Goal: Browse casually: Explore the website without a specific task or goal

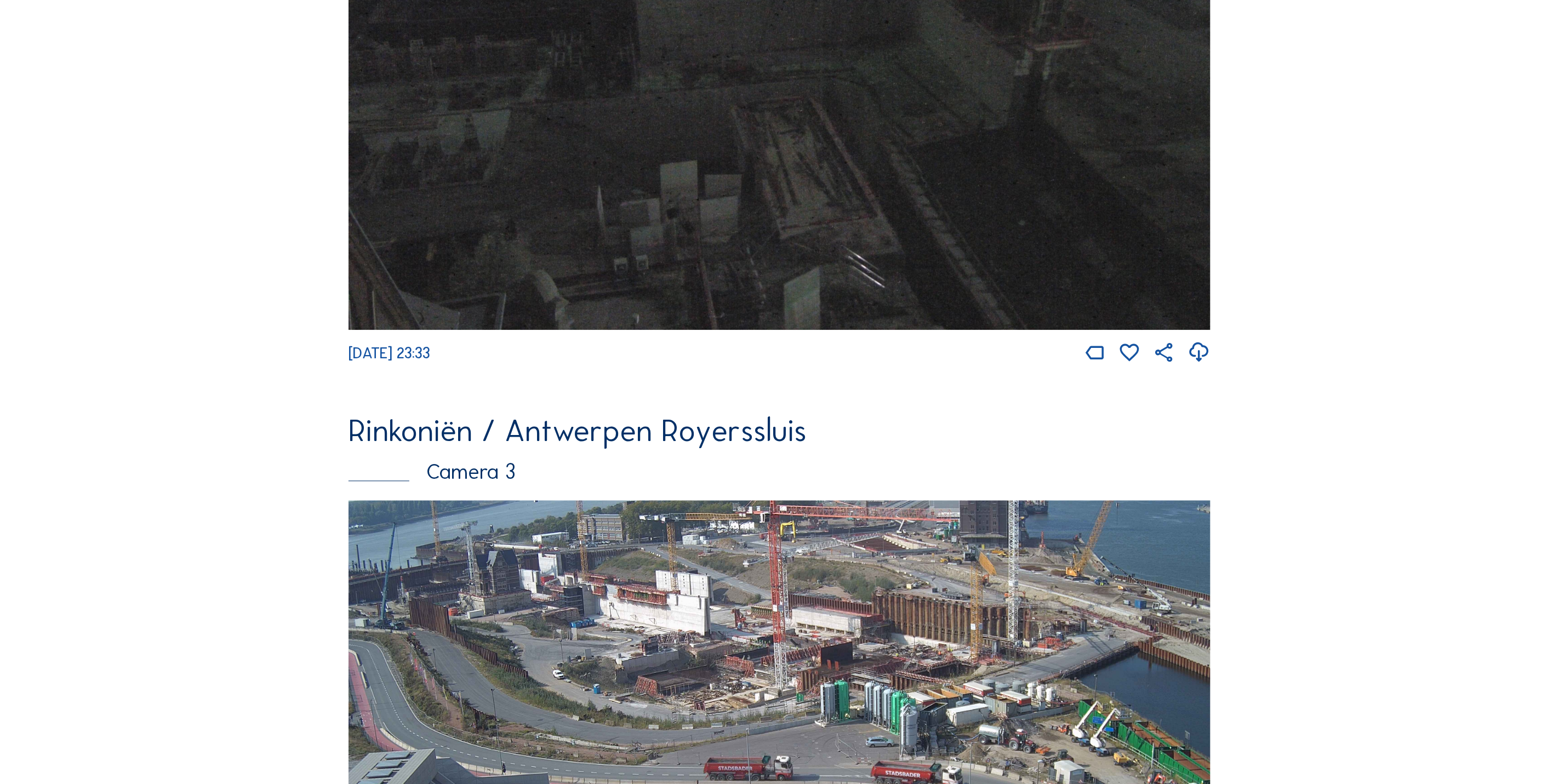
scroll to position [2054, 0]
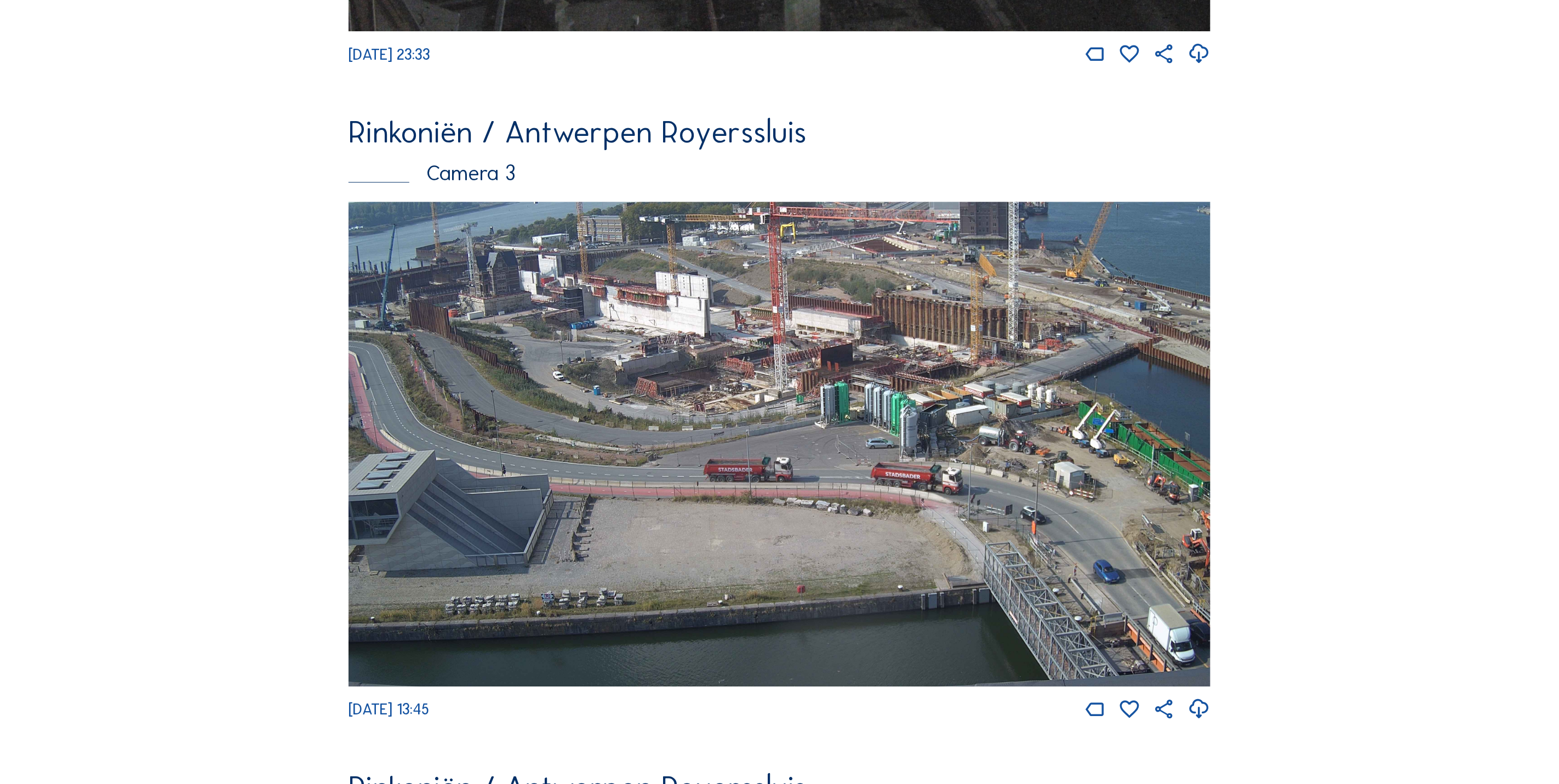
click at [418, 354] on img at bounding box center [779, 444] width 862 height 485
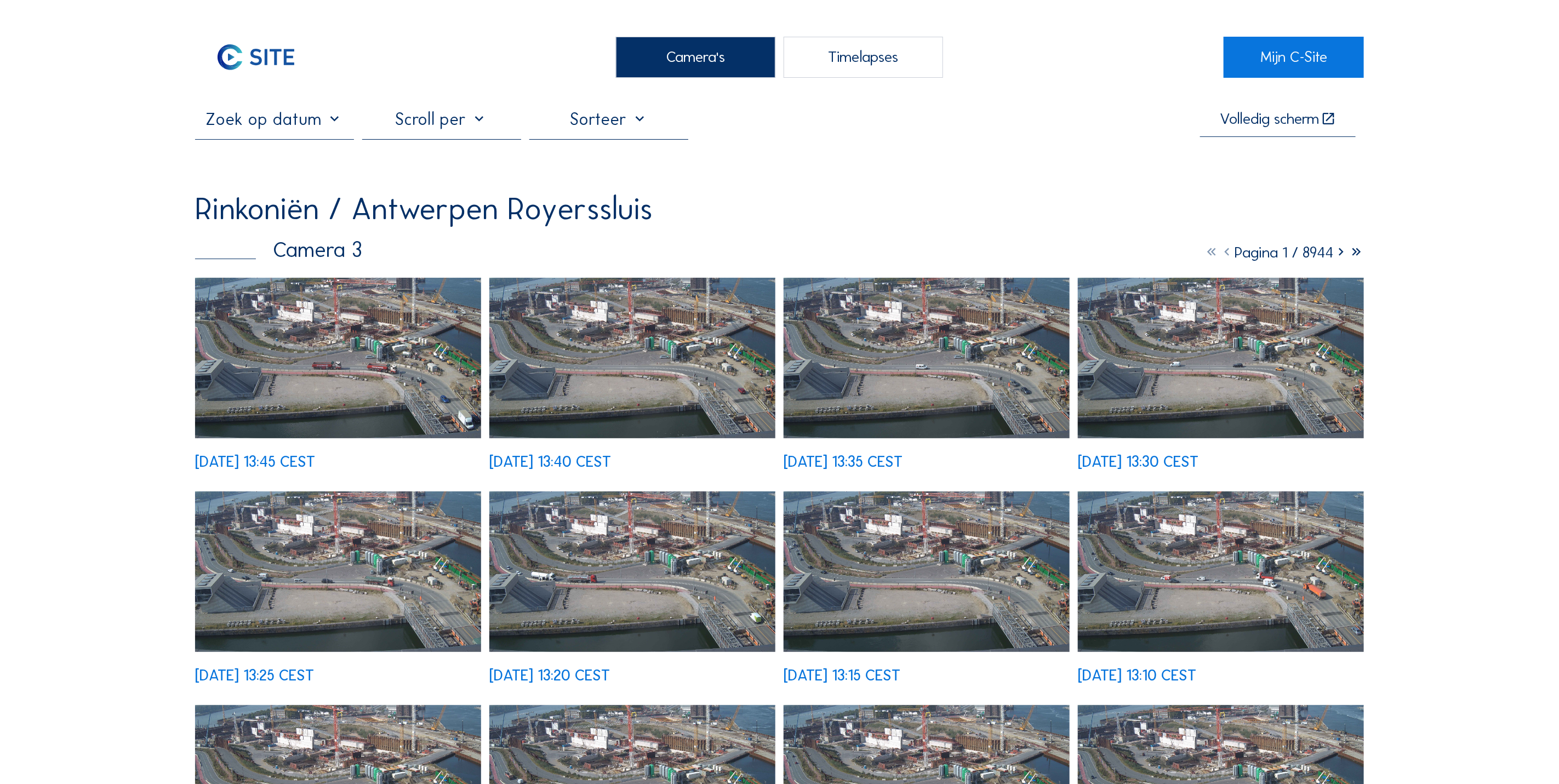
click at [396, 377] on img at bounding box center [338, 358] width 286 height 161
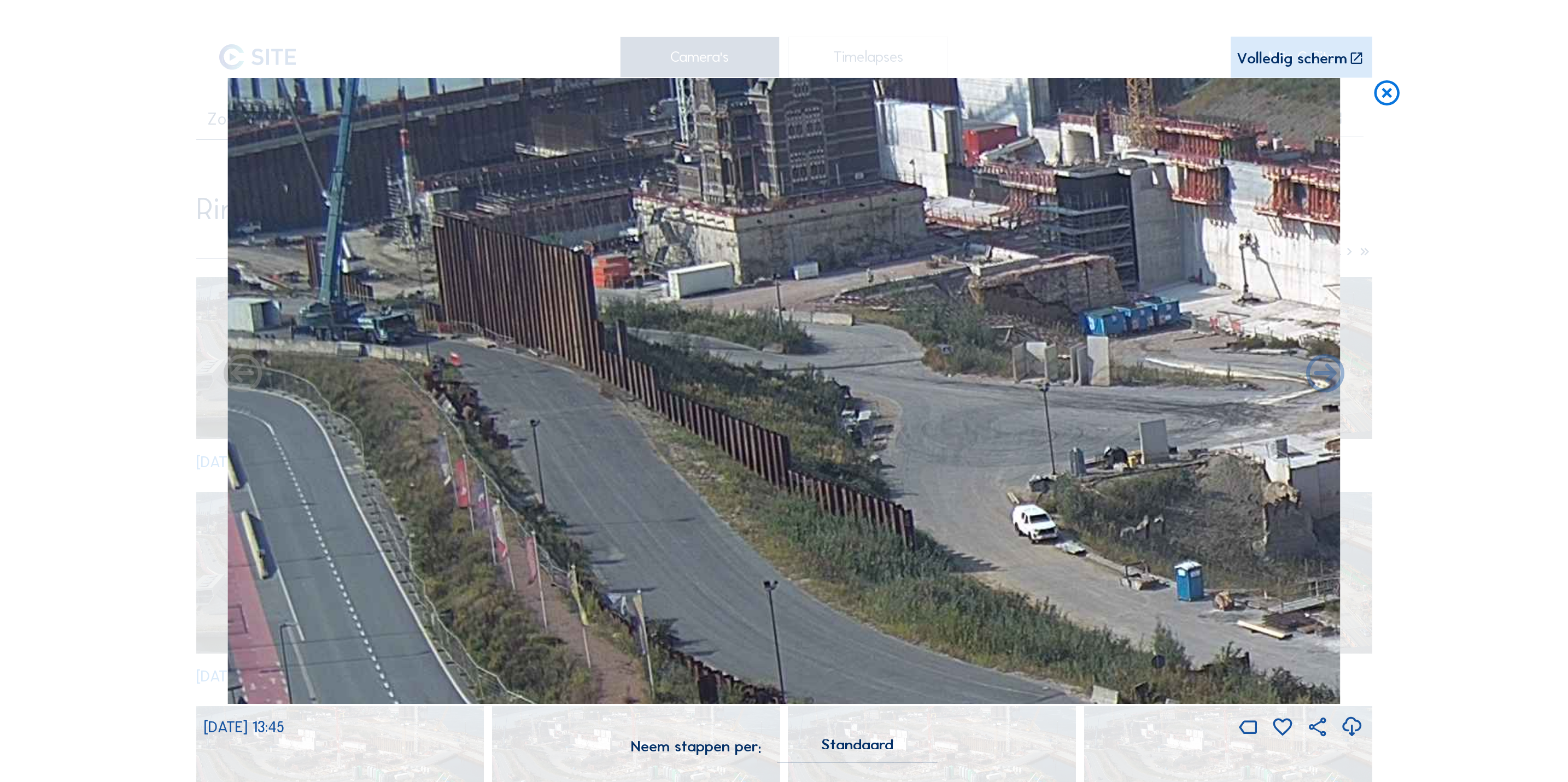
drag, startPoint x: 305, startPoint y: 213, endPoint x: 432, endPoint y: 222, distance: 127.3
click at [430, 221] on img at bounding box center [784, 391] width 1113 height 626
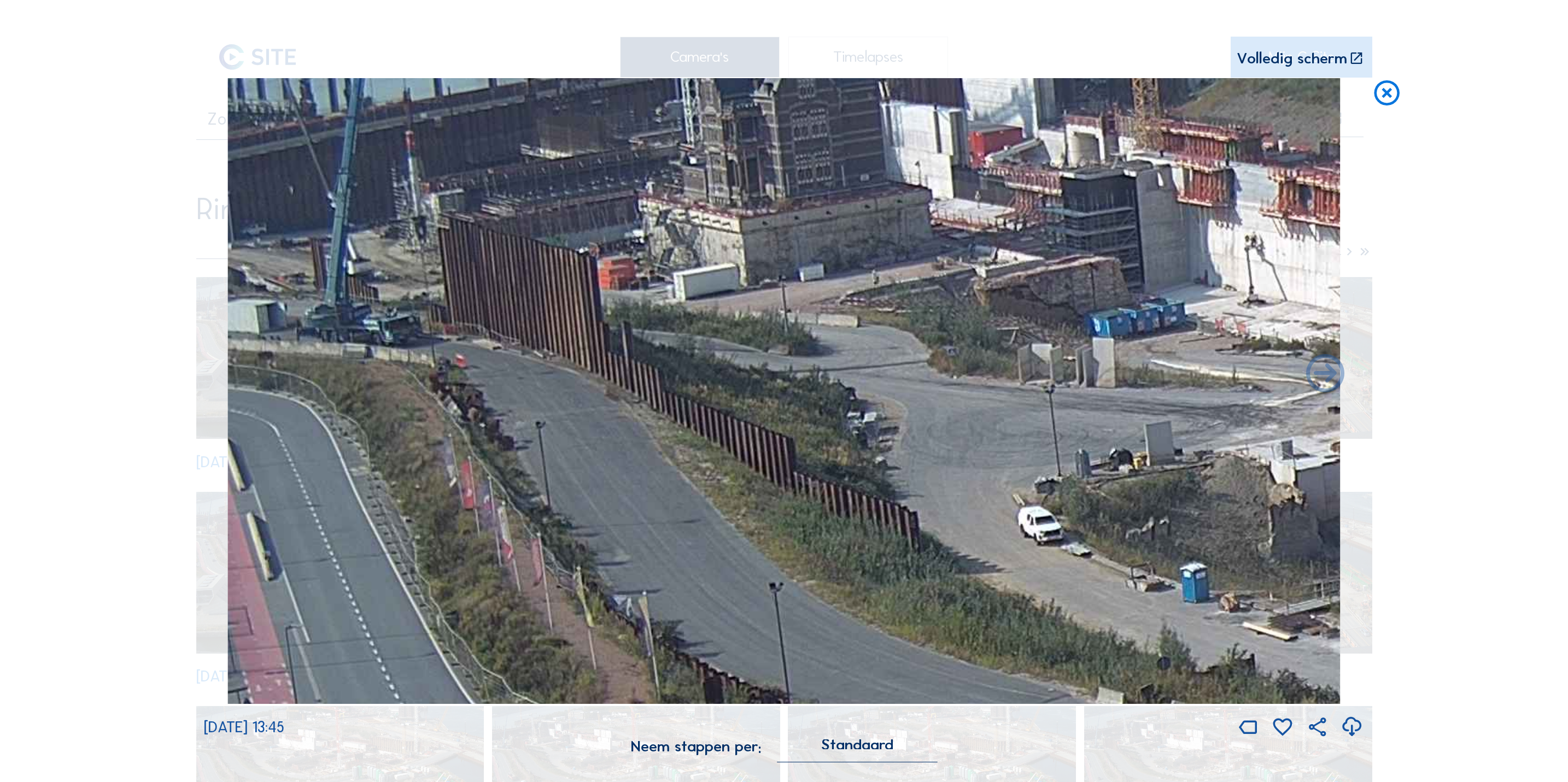
click at [1396, 94] on icon at bounding box center [1387, 94] width 31 height 32
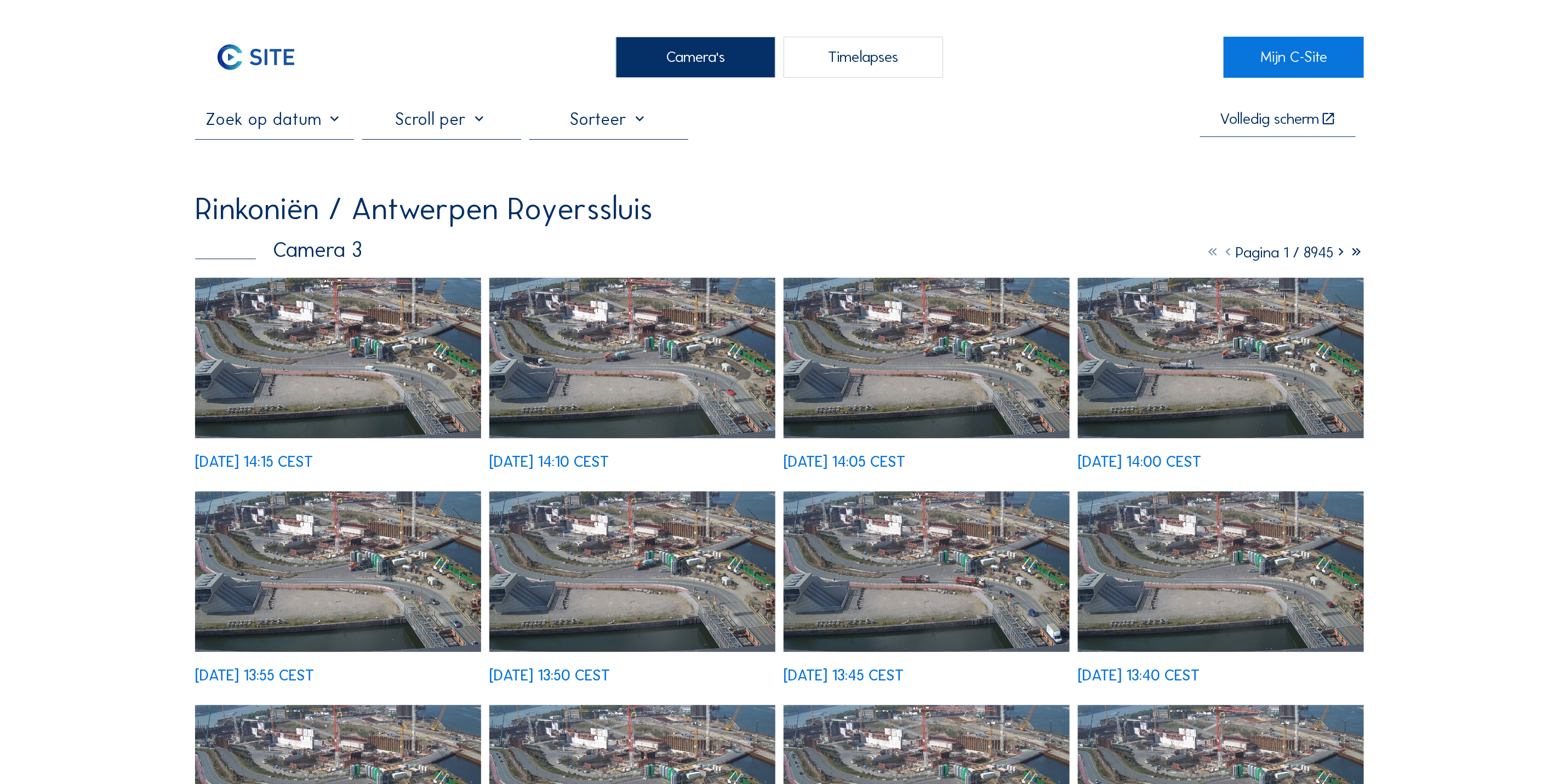
click at [387, 402] on img at bounding box center [338, 358] width 286 height 161
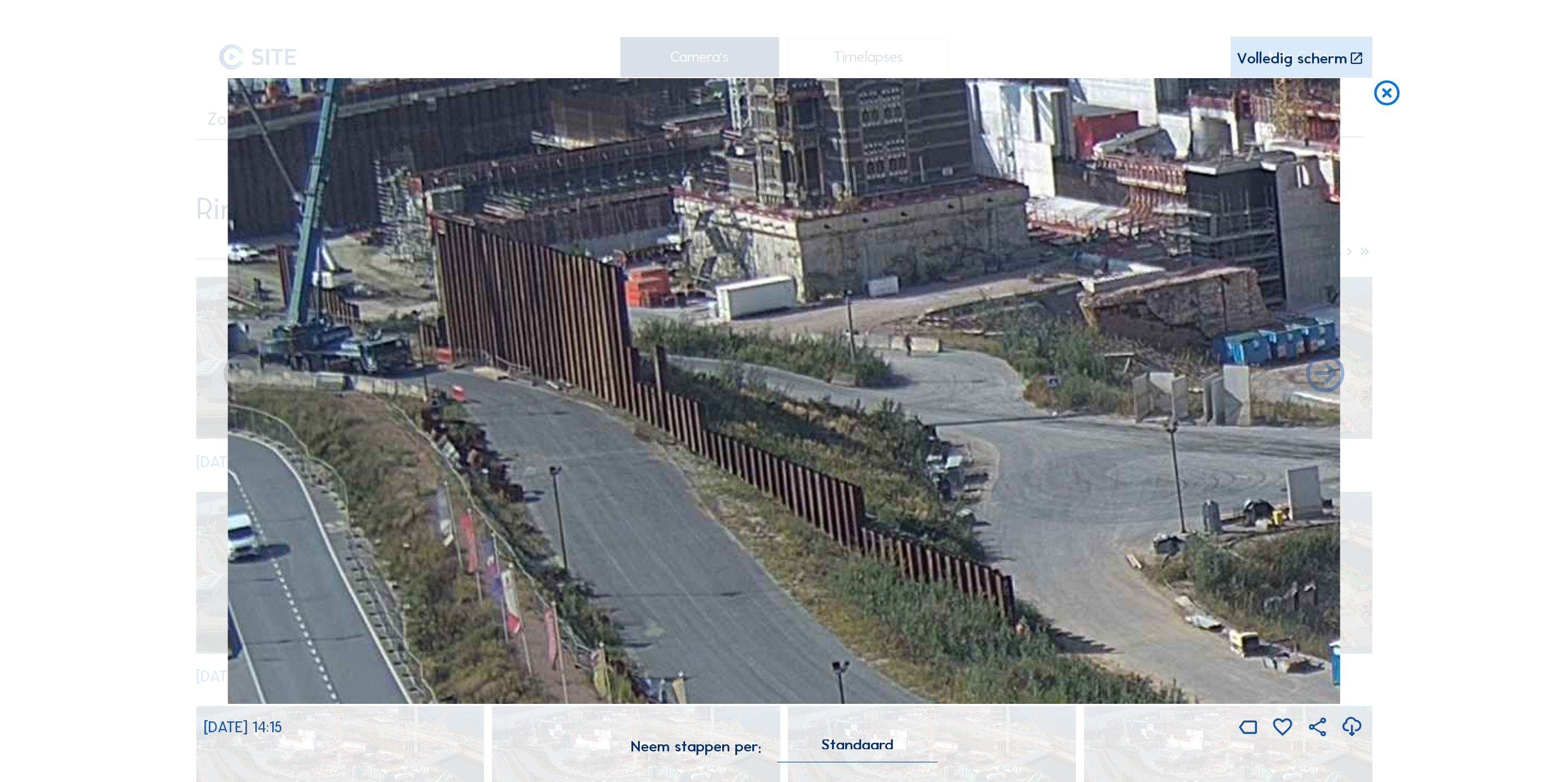
drag, startPoint x: 307, startPoint y: 211, endPoint x: 410, endPoint y: 231, distance: 104.9
click at [410, 231] on img at bounding box center [784, 391] width 1113 height 626
